Goal: Go to known website: Go to known website

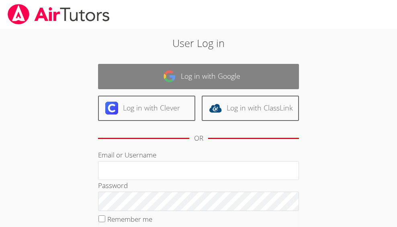
click at [165, 82] on img at bounding box center [169, 76] width 13 height 13
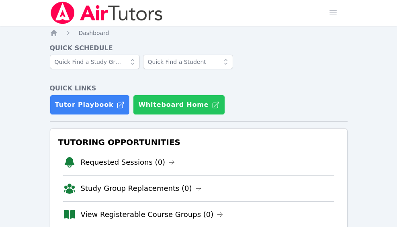
click at [157, 111] on button "Whiteboard Home" at bounding box center [179, 105] width 92 height 20
